Goal: Find specific page/section: Find specific page/section

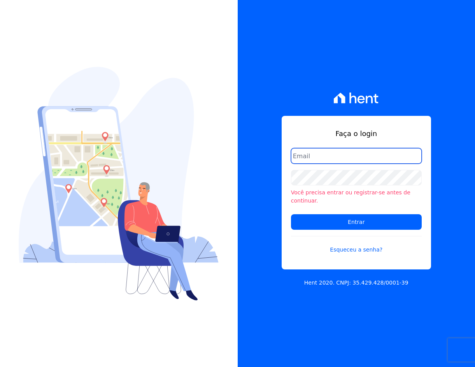
type input "[EMAIL_ADDRESS][DOMAIN_NAME]"
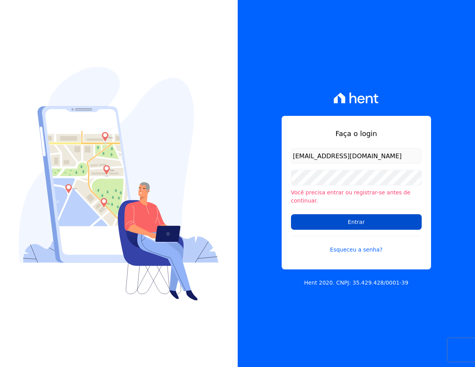
click at [393, 220] on input "Entrar" at bounding box center [356, 222] width 131 height 16
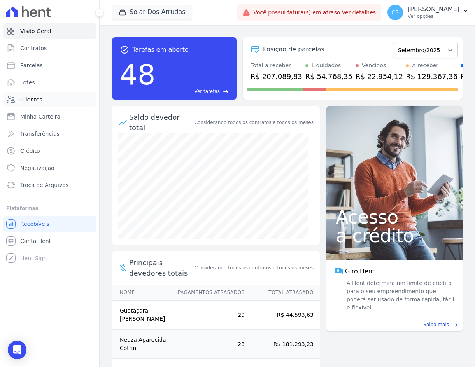
click at [39, 104] on link "Clientes" at bounding box center [49, 100] width 93 height 16
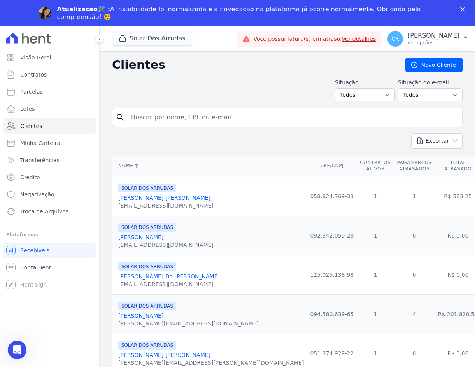
click at [209, 115] on input "search" at bounding box center [292, 118] width 332 height 16
type input "cleverson"
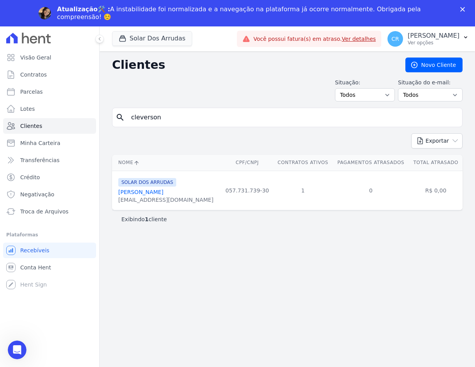
click at [157, 192] on link "[PERSON_NAME]" at bounding box center [140, 192] width 45 height 6
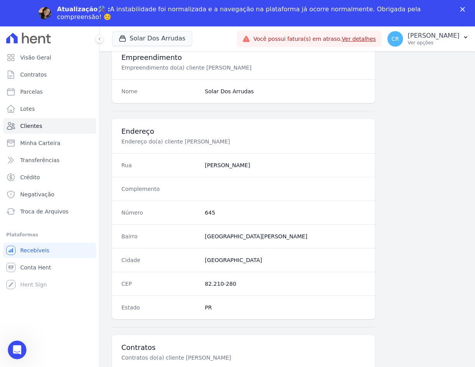
scroll to position [367, 0]
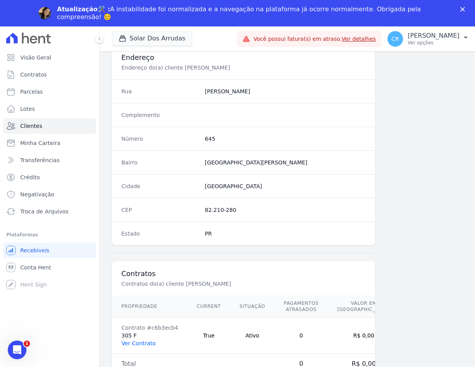
click at [140, 342] on link "Ver Contrato" at bounding box center [138, 343] width 34 height 6
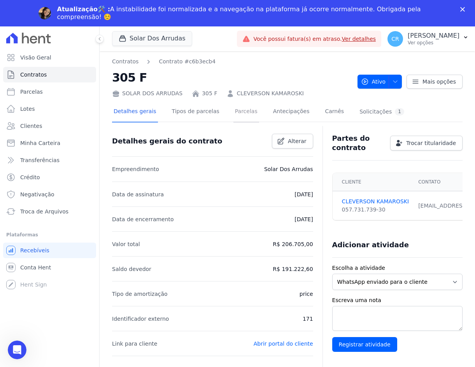
click at [233, 110] on link "Parcelas" at bounding box center [246, 112] width 26 height 21
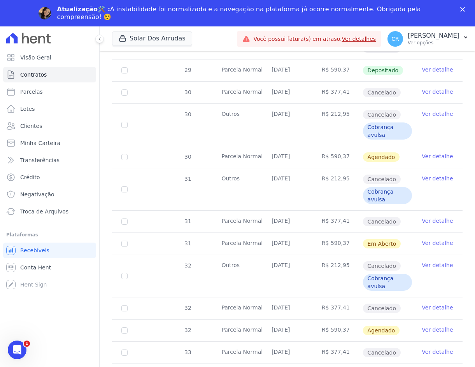
scroll to position [777, 0]
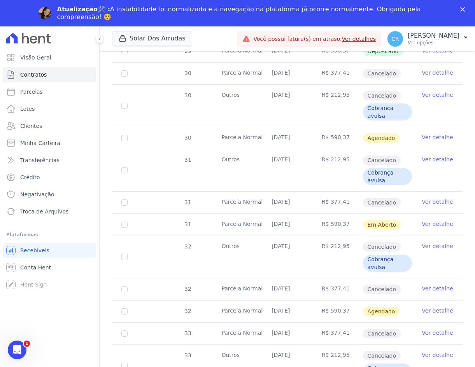
click at [427, 225] on link "Ver detalhe" at bounding box center [436, 224] width 31 height 8
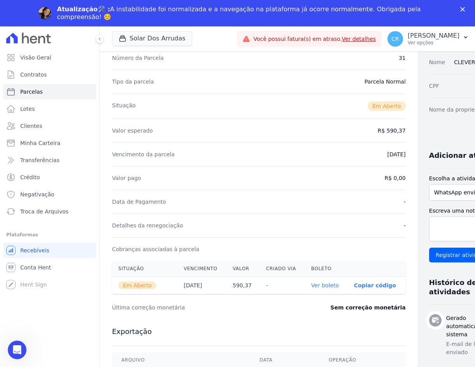
scroll to position [78, 0]
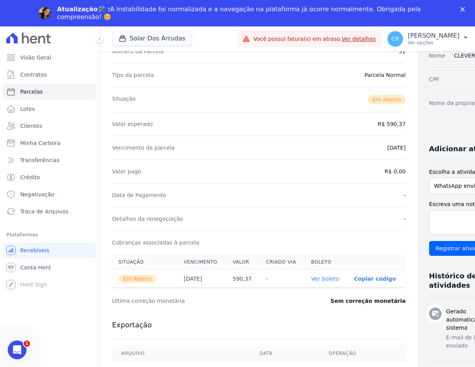
click at [314, 277] on link "Ver boleto" at bounding box center [325, 279] width 28 height 6
